Goal: Task Accomplishment & Management: Use online tool/utility

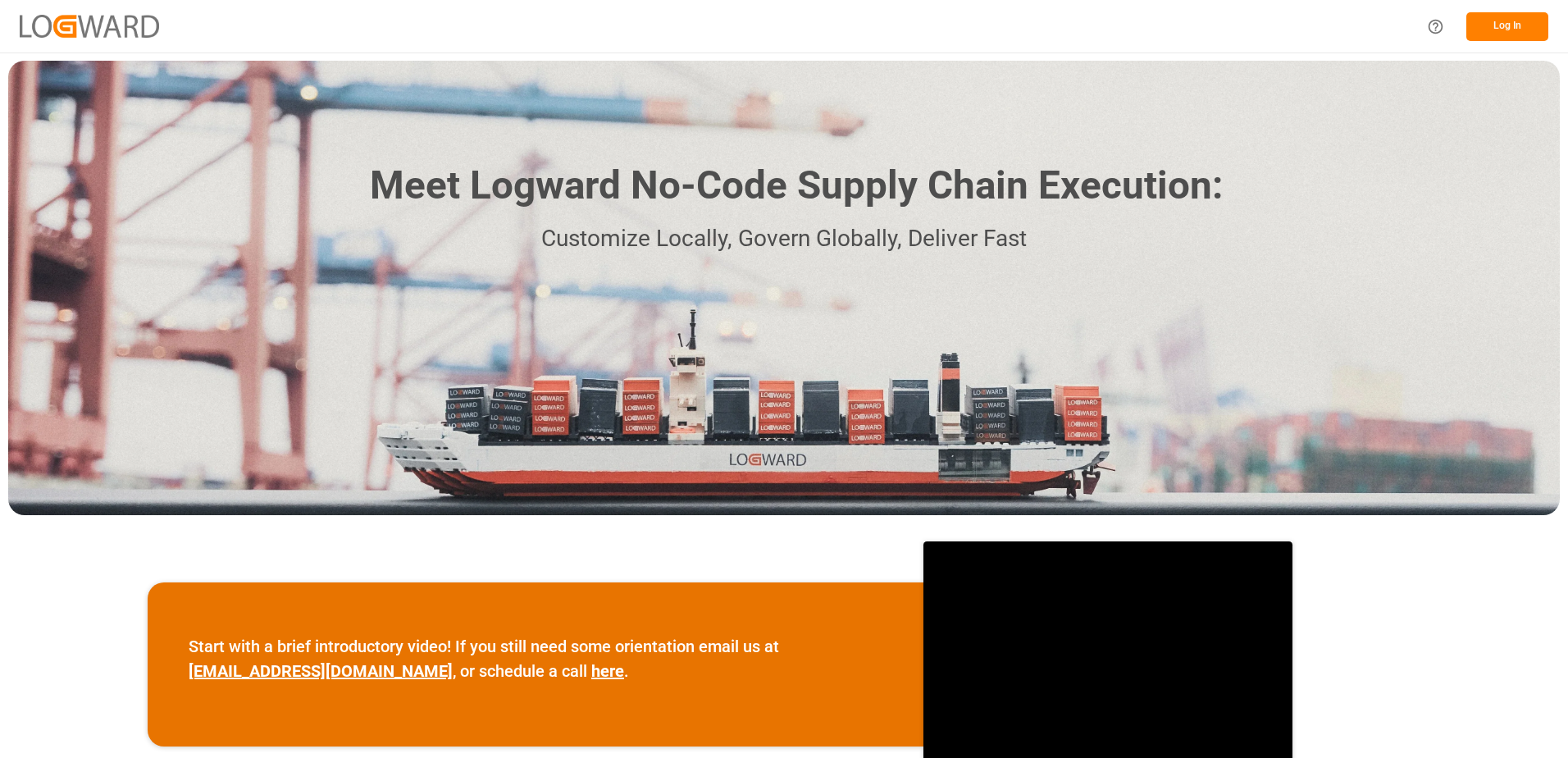
click at [1510, 26] on button "Log In" at bounding box center [1507, 27] width 82 height 29
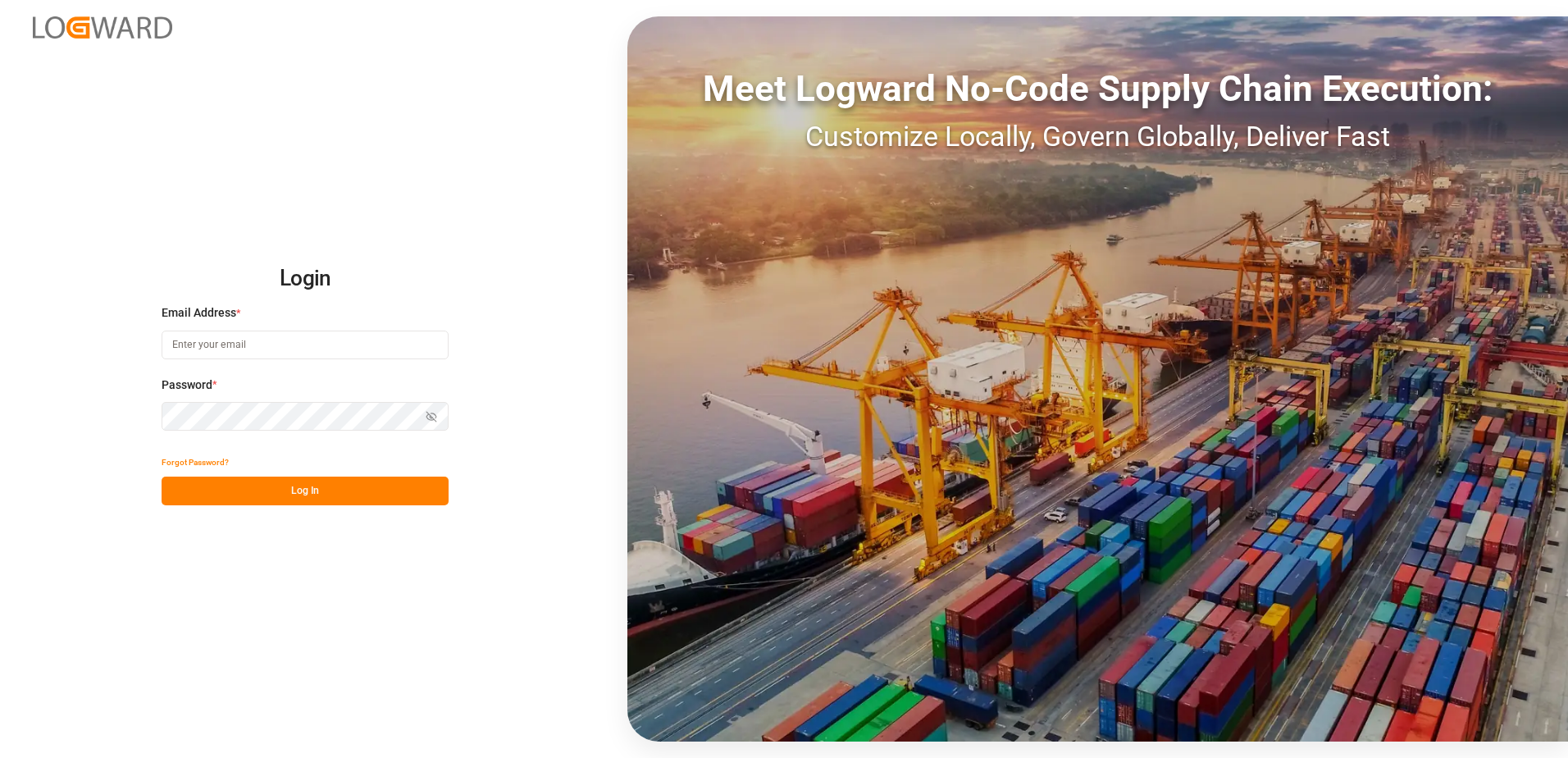
click at [288, 343] on input at bounding box center [304, 345] width 287 height 29
type input "[PERSON_NAME][EMAIL_ADDRESS][DOMAIN_NAME]"
click at [179, 488] on button "Log In" at bounding box center [304, 491] width 287 height 29
click at [117, 434] on div "Login Email Address * [EMAIL_ADDRESS][DOMAIN_NAME] Password * Show password For…" at bounding box center [784, 379] width 1568 height 758
click at [307, 494] on button "Log In" at bounding box center [304, 491] width 287 height 29
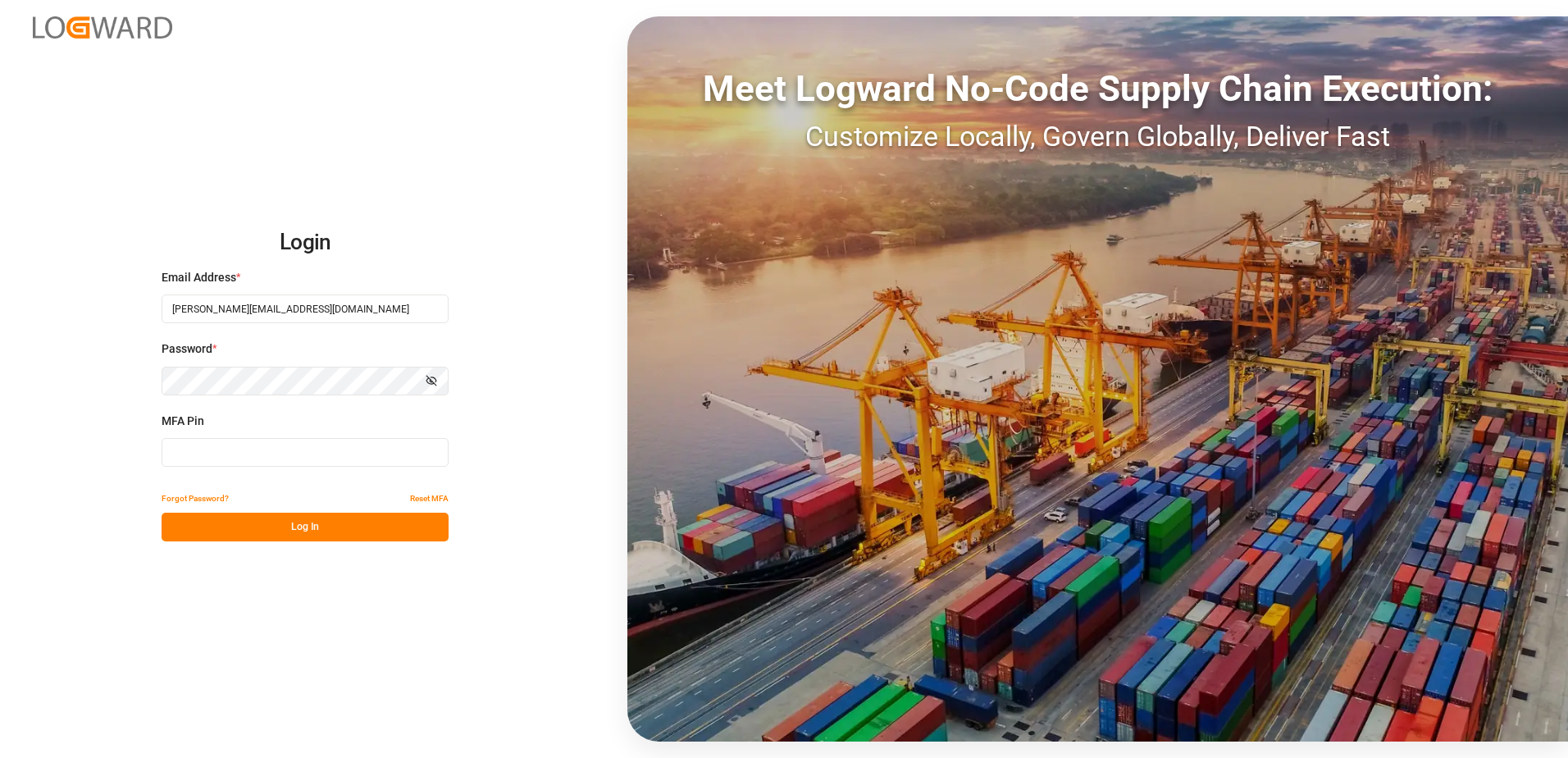
click at [200, 457] on input at bounding box center [304, 453] width 287 height 29
type input "632700"
click at [261, 530] on button "Log In" at bounding box center [304, 527] width 287 height 29
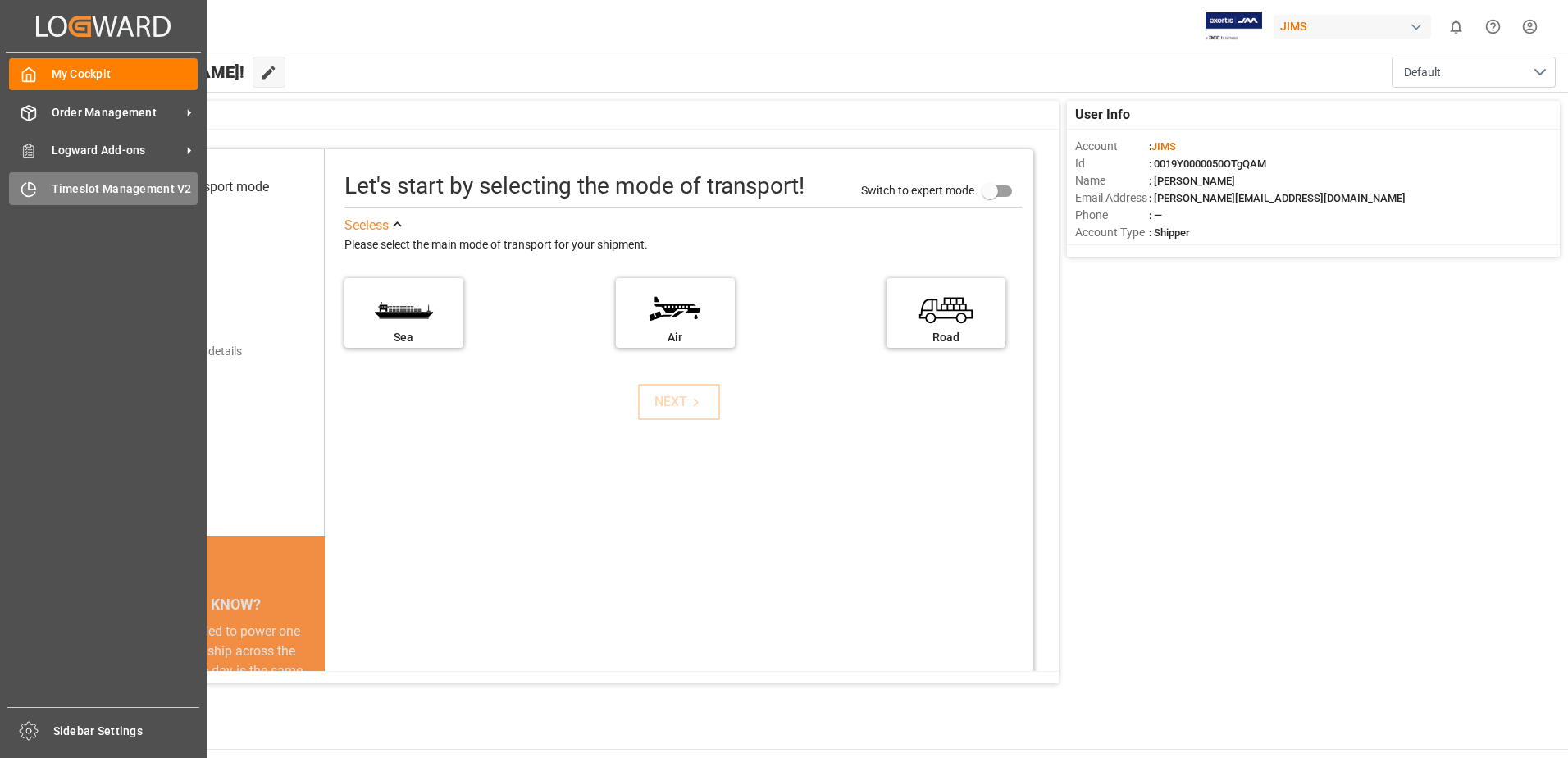
click at [65, 193] on span "Timeslot Management V2" at bounding box center [125, 189] width 147 height 17
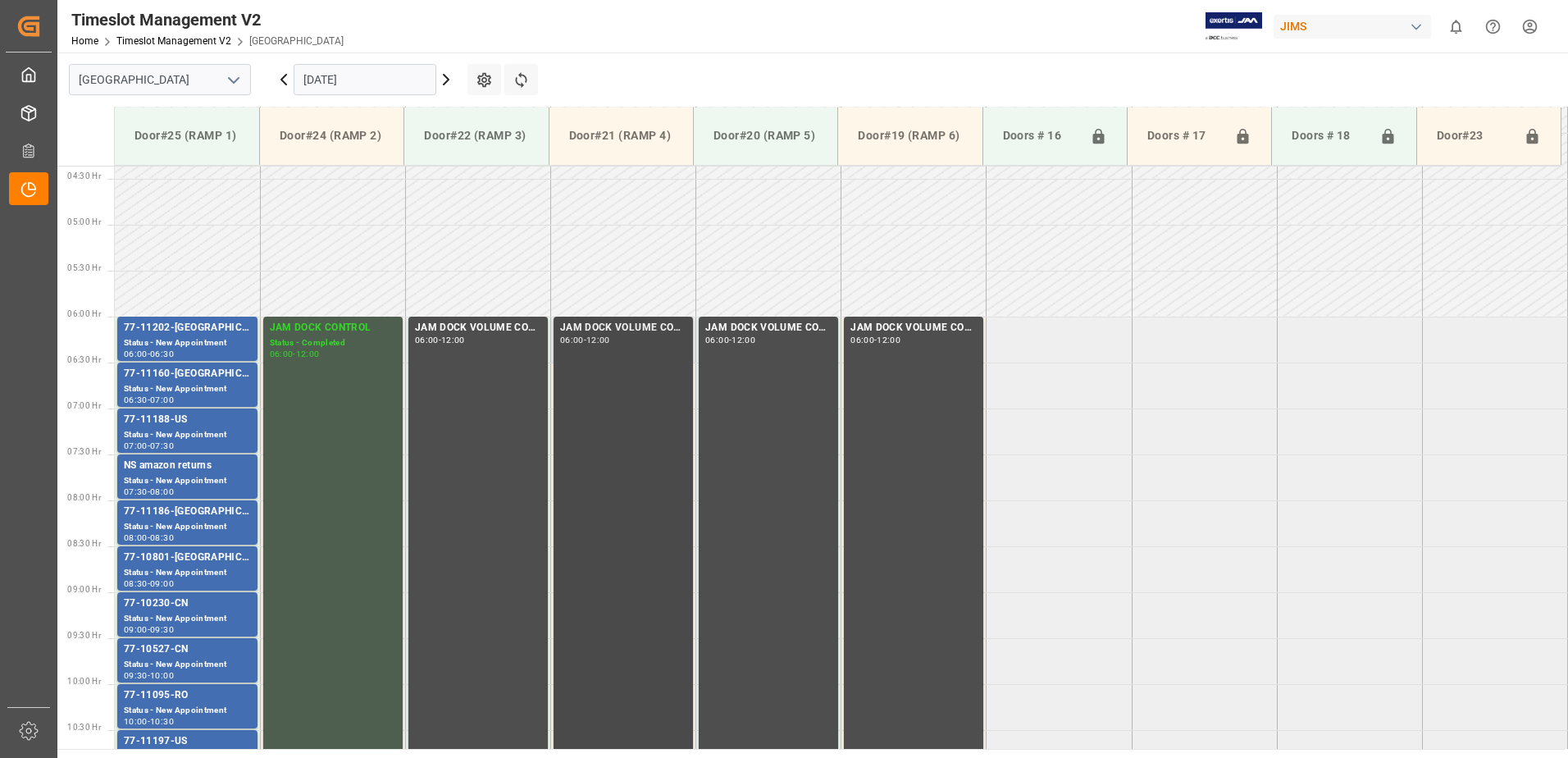
scroll to position [450, 0]
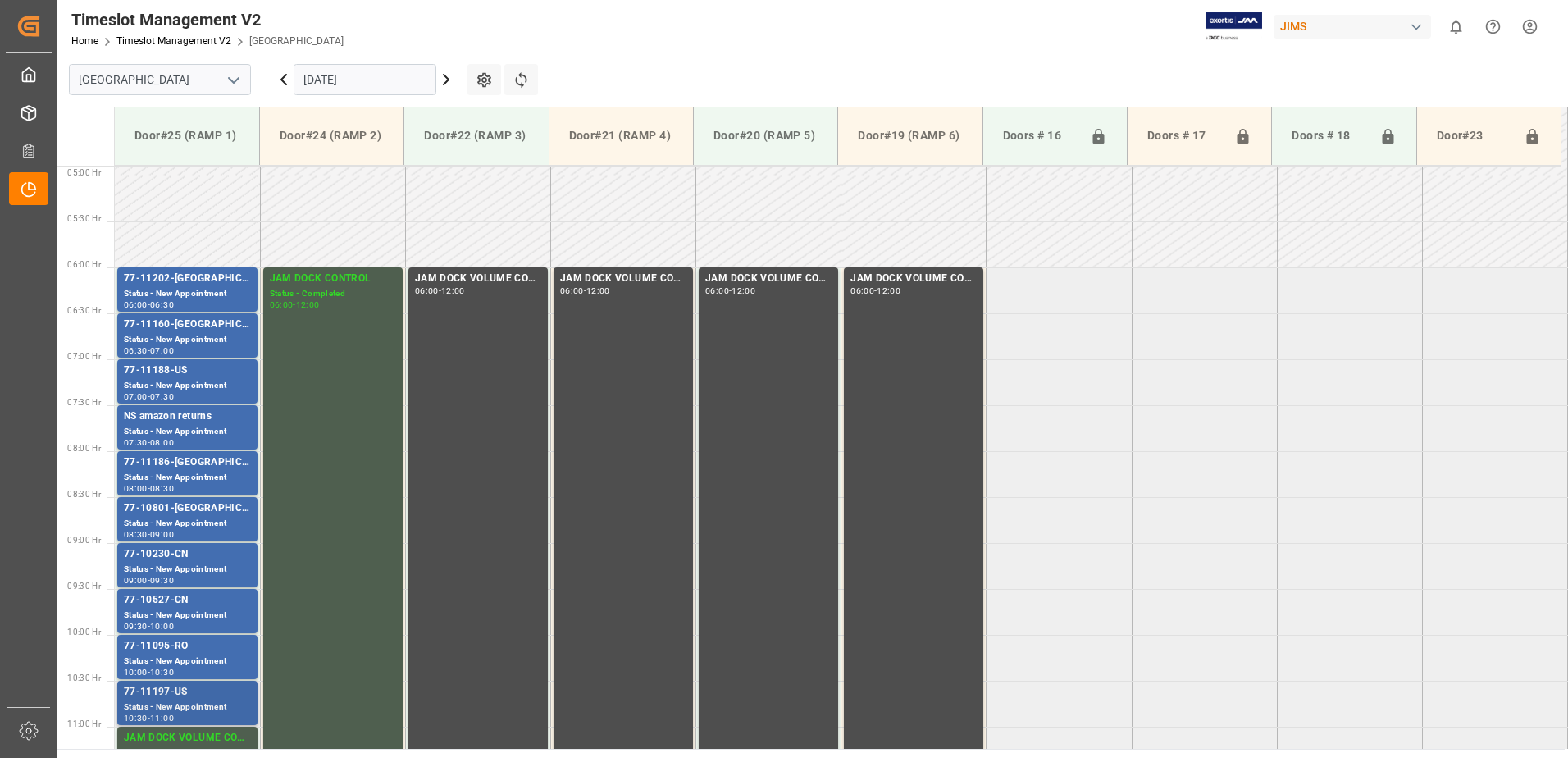
click at [178, 703] on div "Status - New Appointment" at bounding box center [187, 707] width 128 height 14
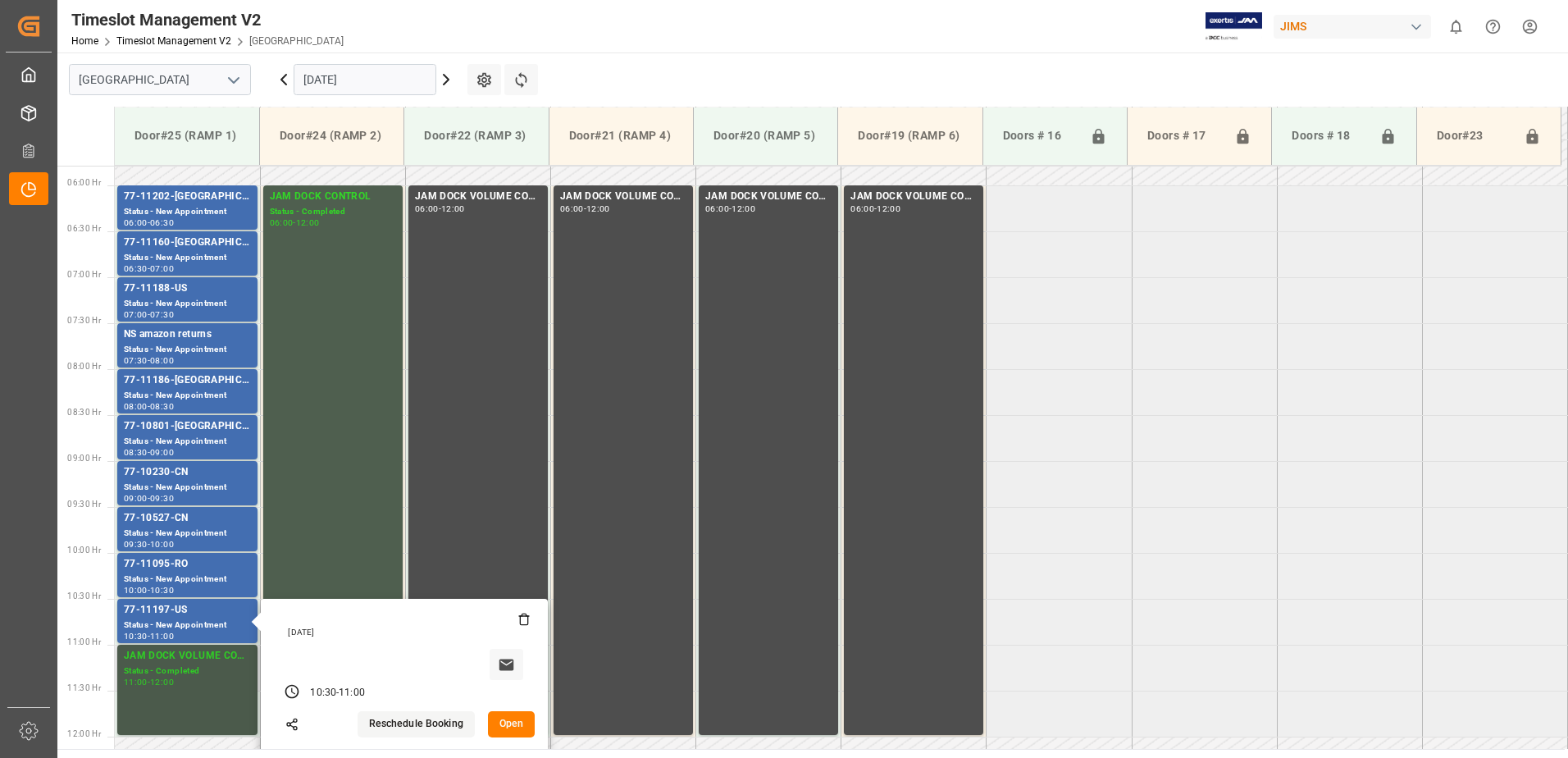
scroll to position [614, 0]
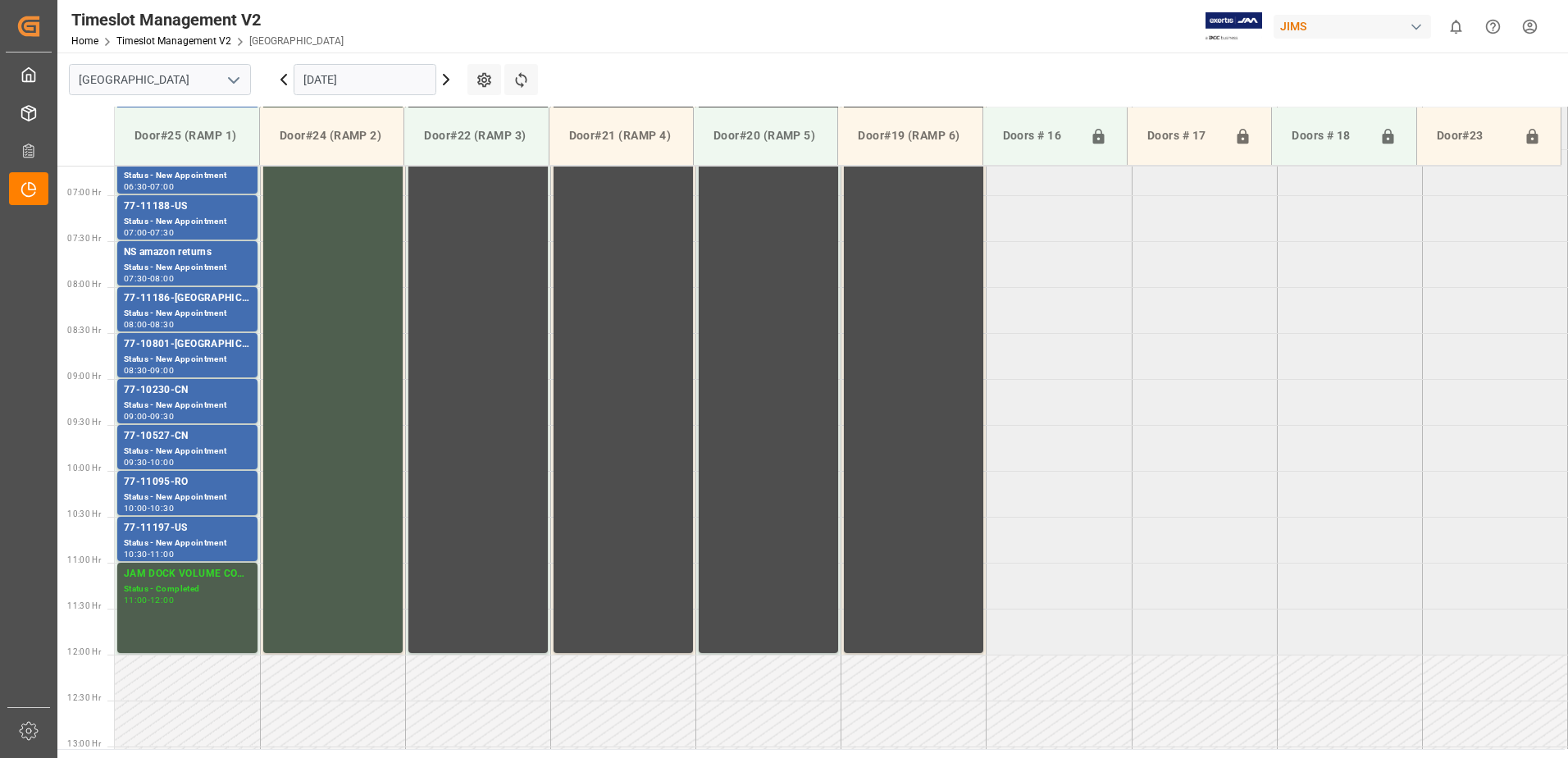
click at [1054, 593] on tabel "77-11202-US Status - New Appointment 06:00 - 06:30 JAM DOCK CONTROL Status - Co…" at bounding box center [841, 654] width 1453 height 2206
